Goal: Information Seeking & Learning: Find specific fact

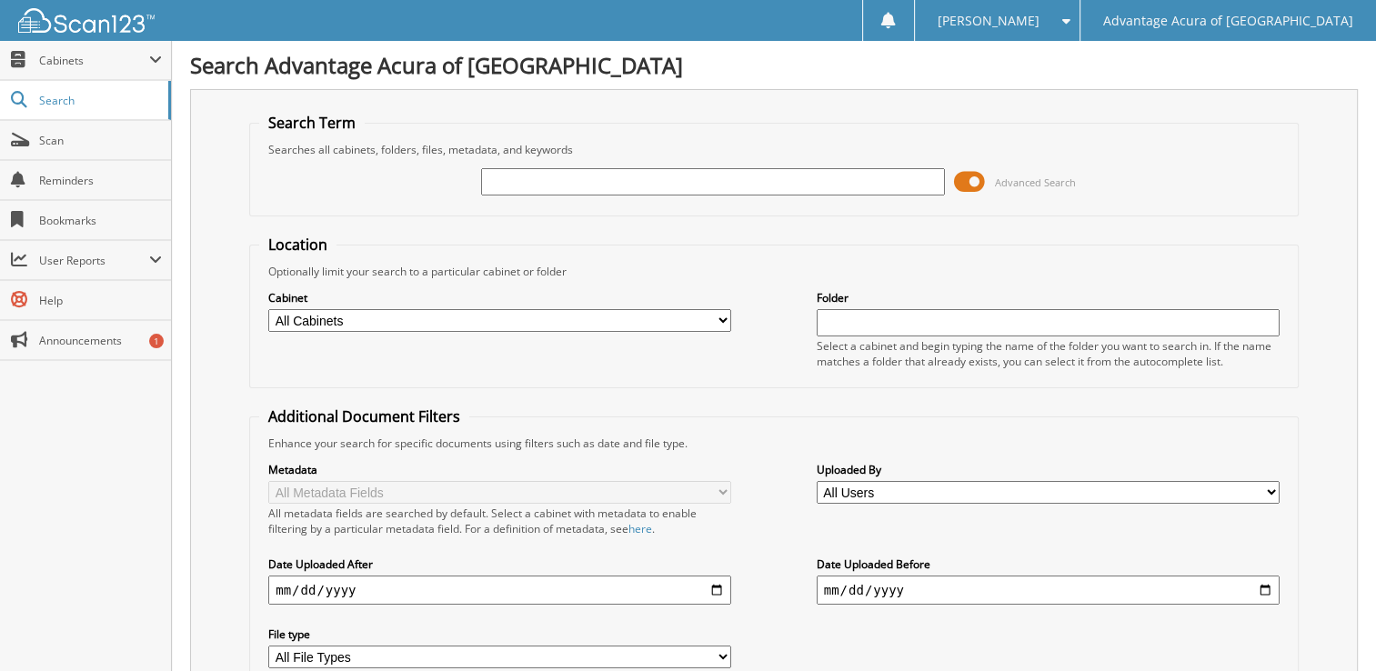
click at [805, 176] on input "text" at bounding box center [712, 181] width 463 height 27
type input "36688"
click at [973, 183] on span at bounding box center [969, 181] width 31 height 27
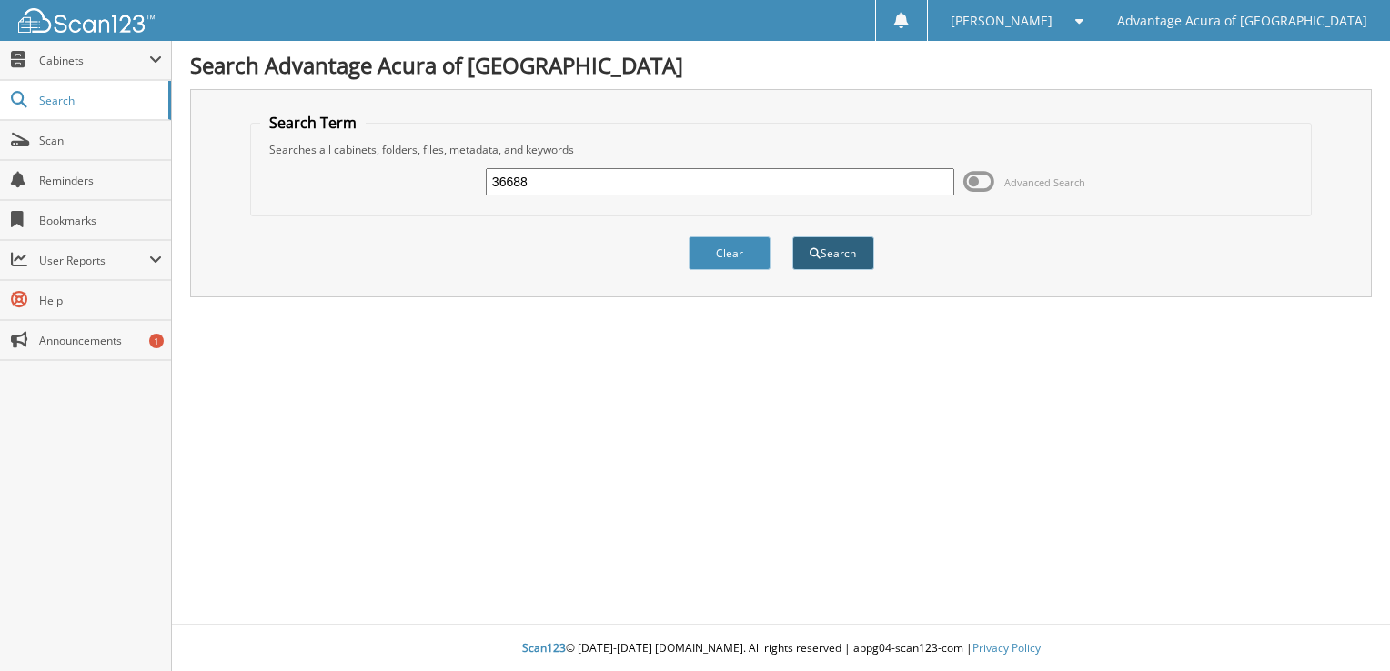
click at [819, 257] on button "Search" at bounding box center [833, 254] width 82 height 34
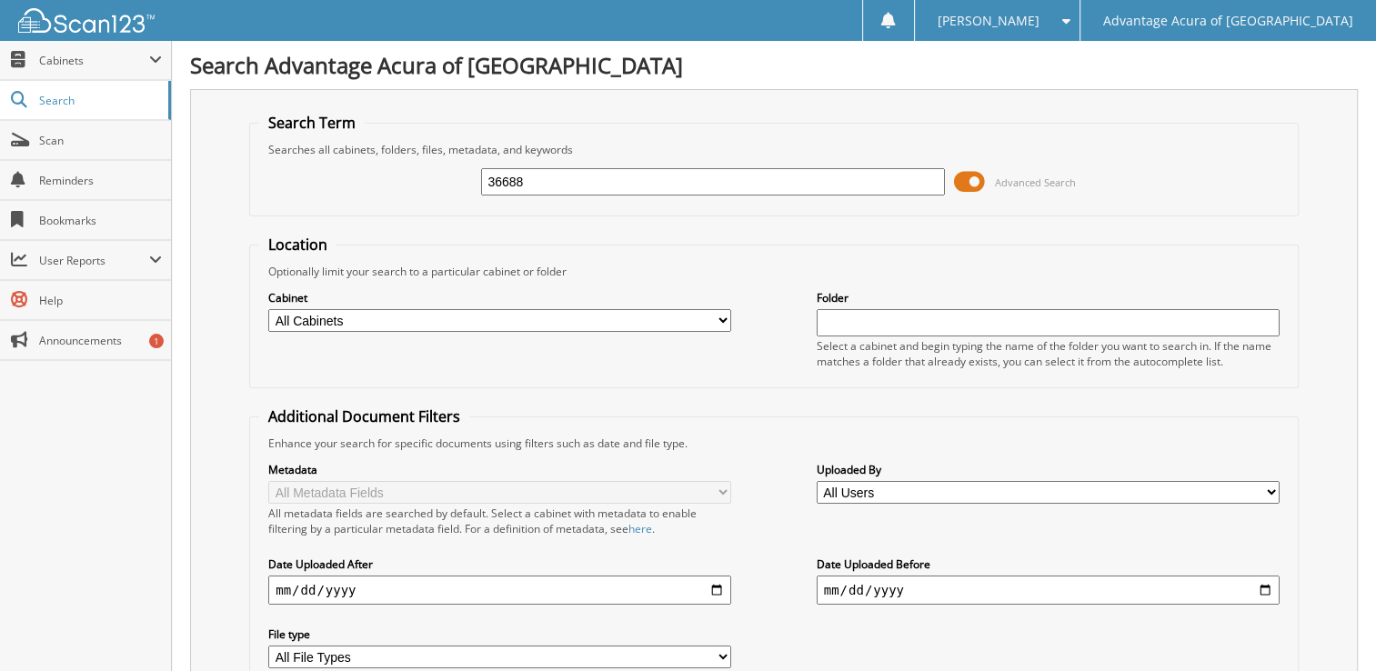
click at [966, 175] on span at bounding box center [969, 181] width 31 height 27
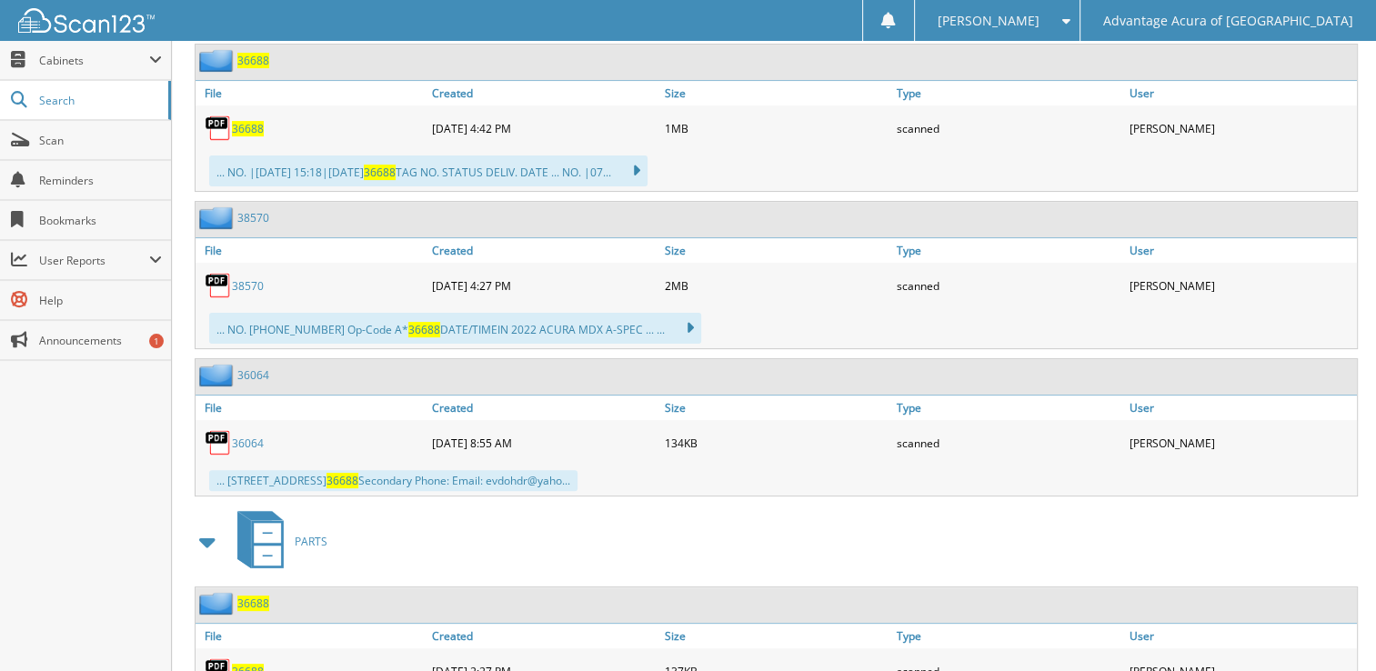
scroll to position [499, 0]
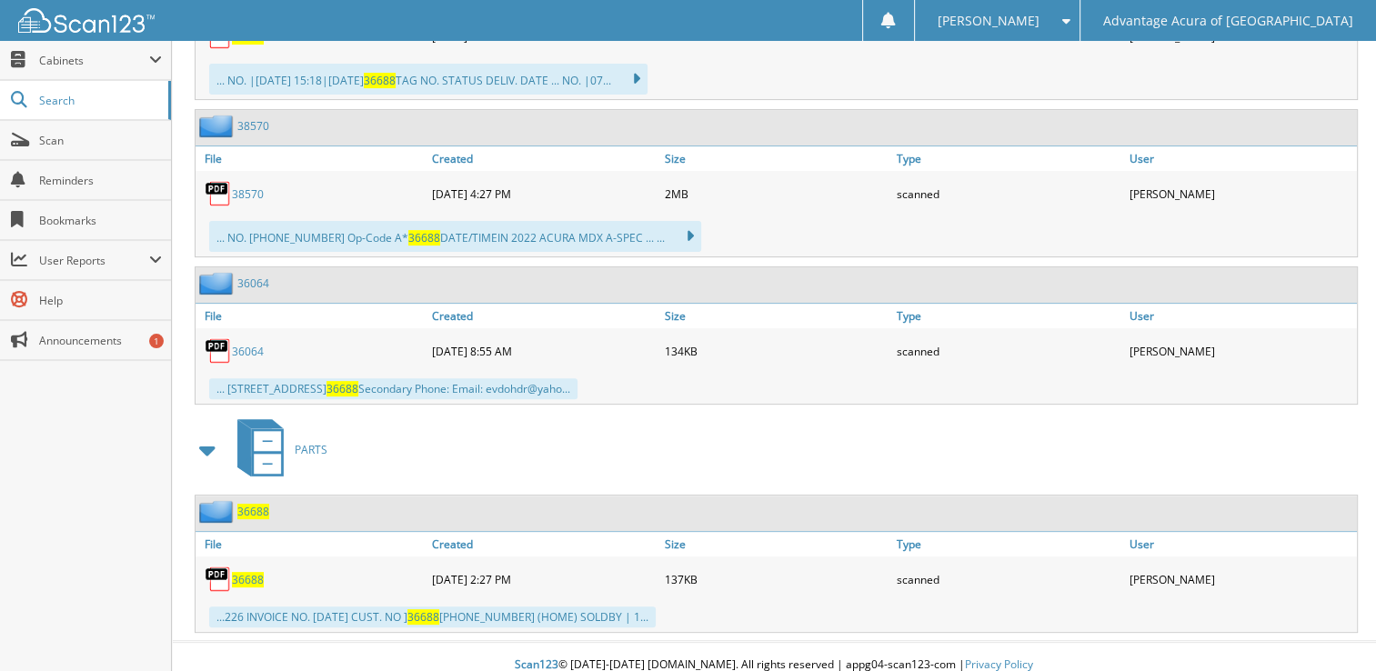
click at [251, 572] on span "36688" at bounding box center [248, 579] width 32 height 15
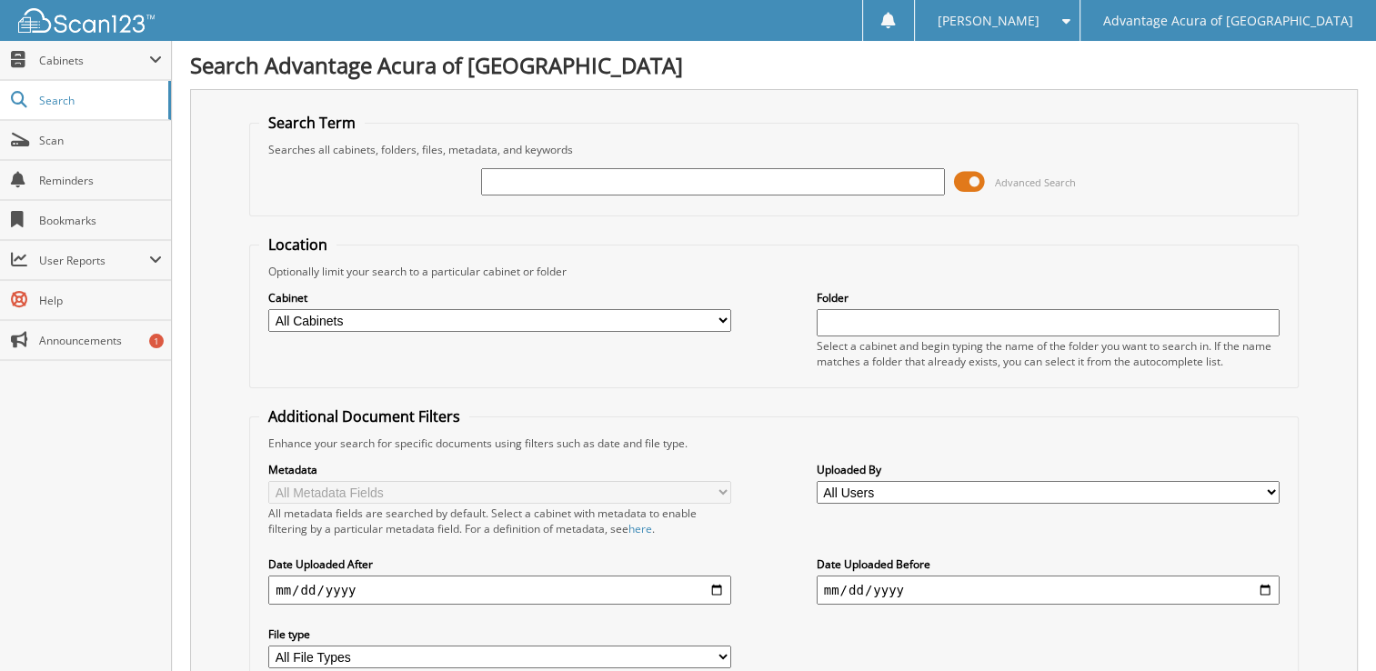
click at [578, 173] on input "text" at bounding box center [712, 181] width 463 height 27
type input "36688"
click at [968, 181] on span at bounding box center [969, 181] width 31 height 27
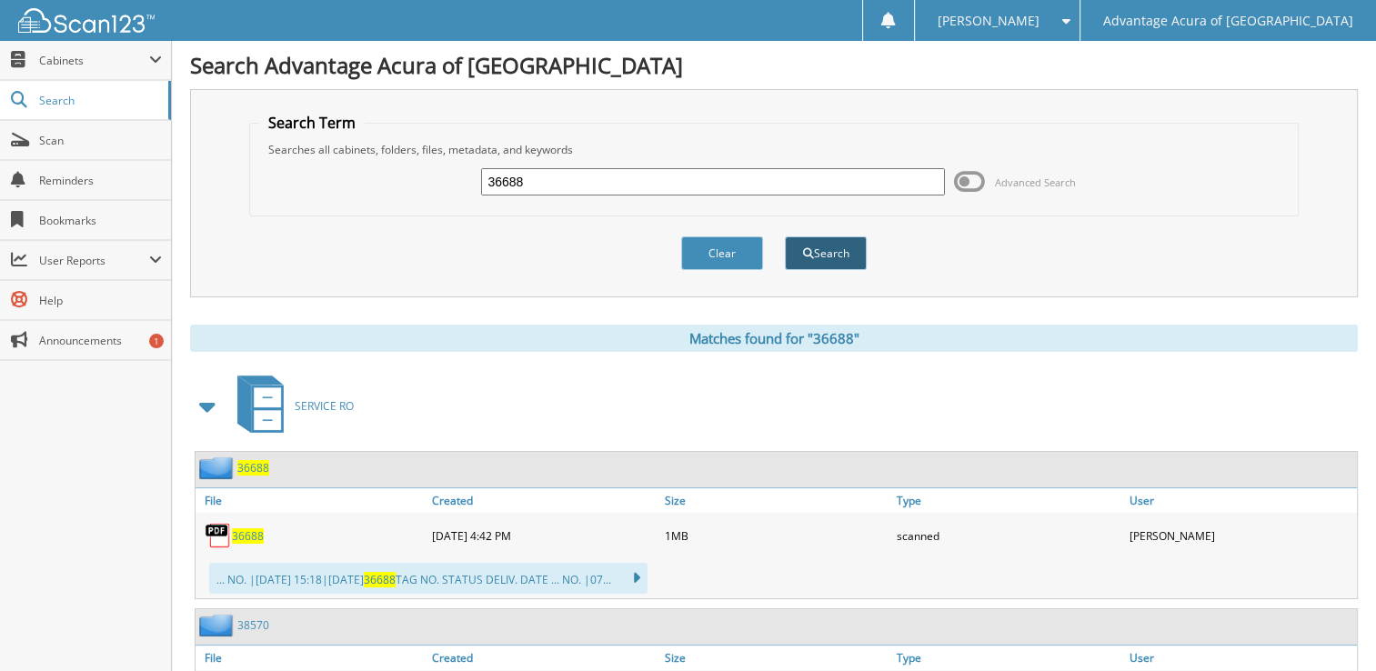
click at [851, 249] on button "Search" at bounding box center [826, 254] width 82 height 34
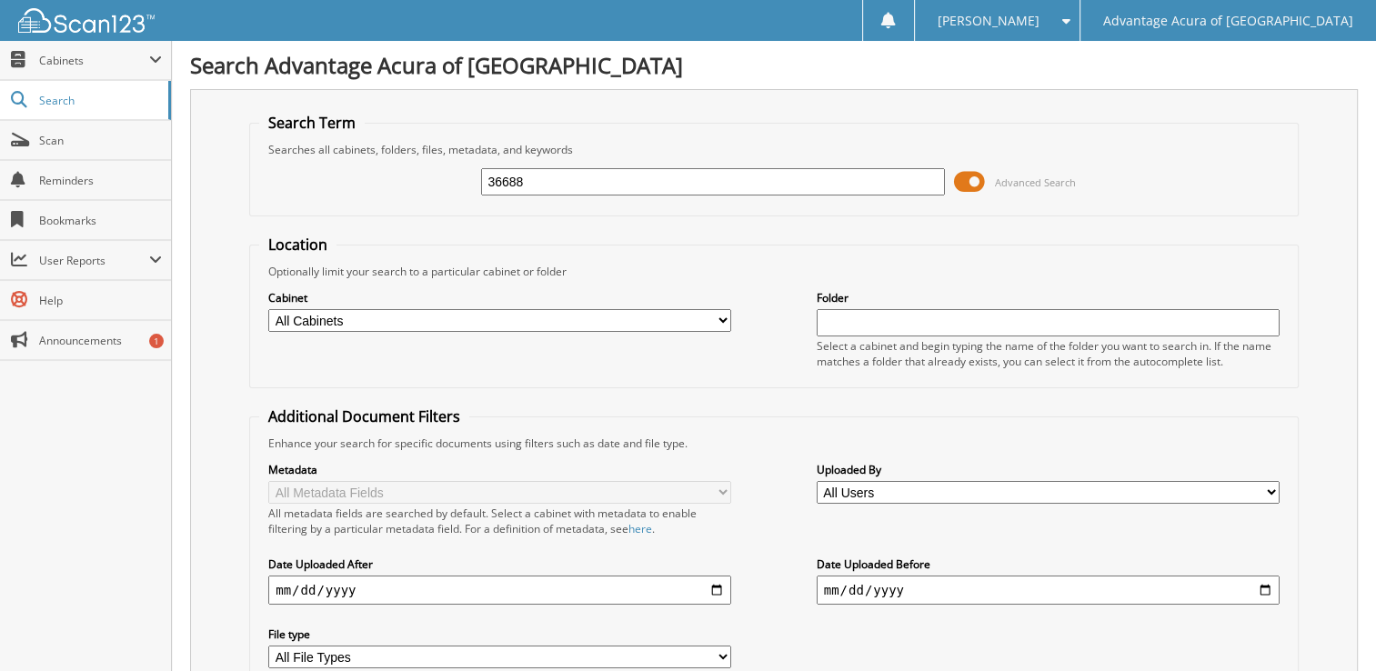
click at [972, 179] on span at bounding box center [969, 181] width 31 height 27
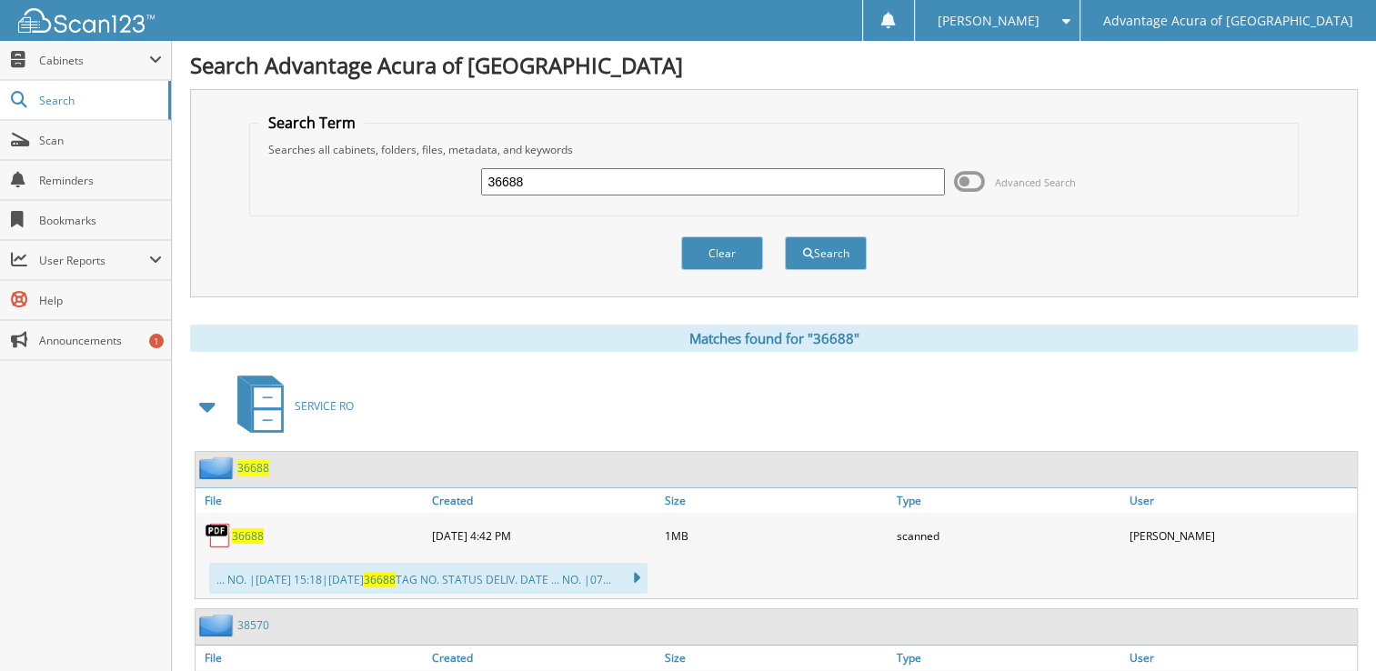
scroll to position [499, 0]
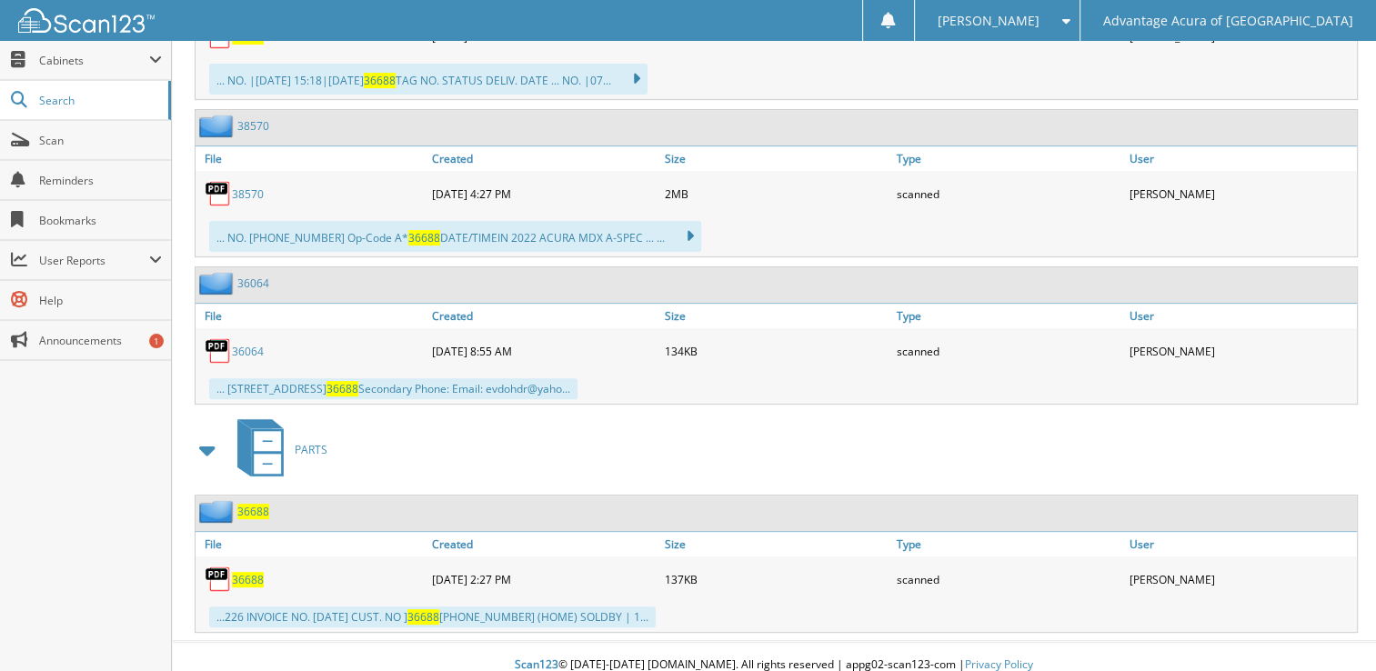
click at [238, 572] on span "36688" at bounding box center [248, 579] width 32 height 15
